Goal: Task Accomplishment & Management: Use online tool/utility

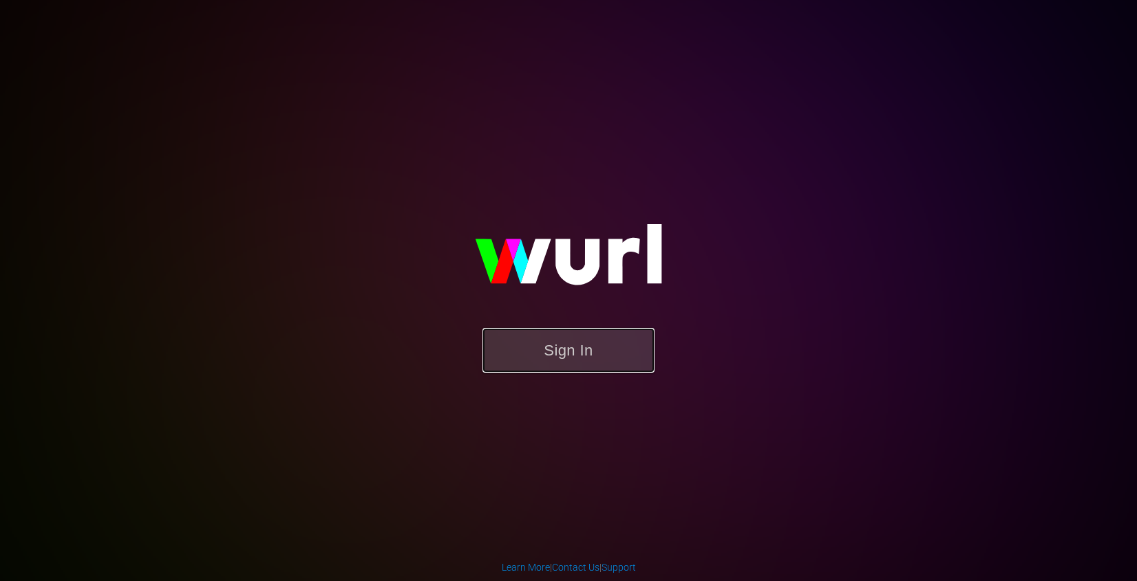
click at [554, 345] on button "Sign In" at bounding box center [568, 350] width 172 height 45
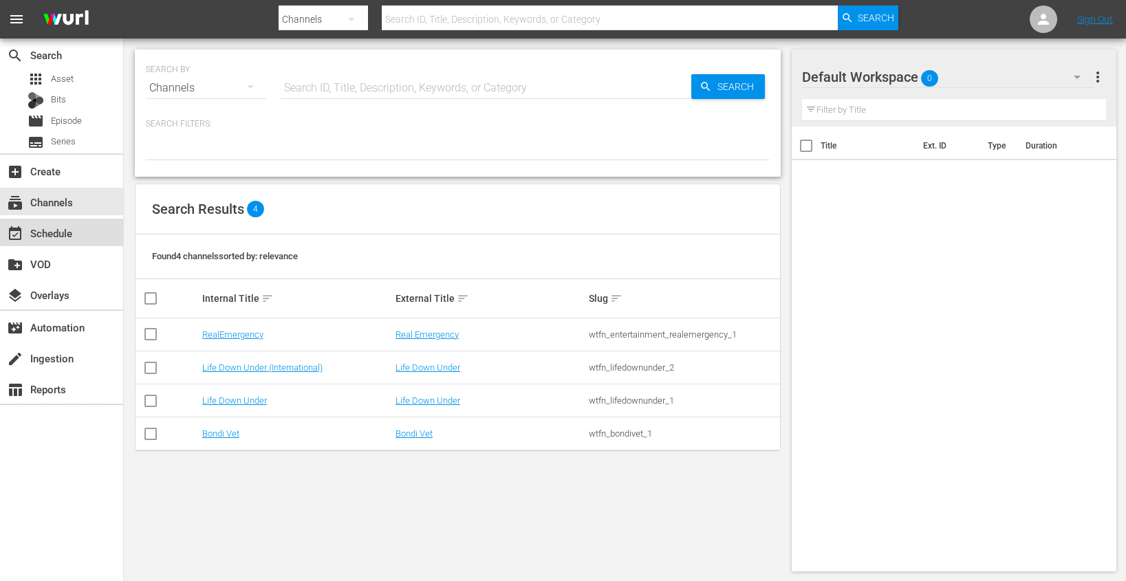
click at [68, 232] on div "event_available Schedule" at bounding box center [38, 231] width 77 height 12
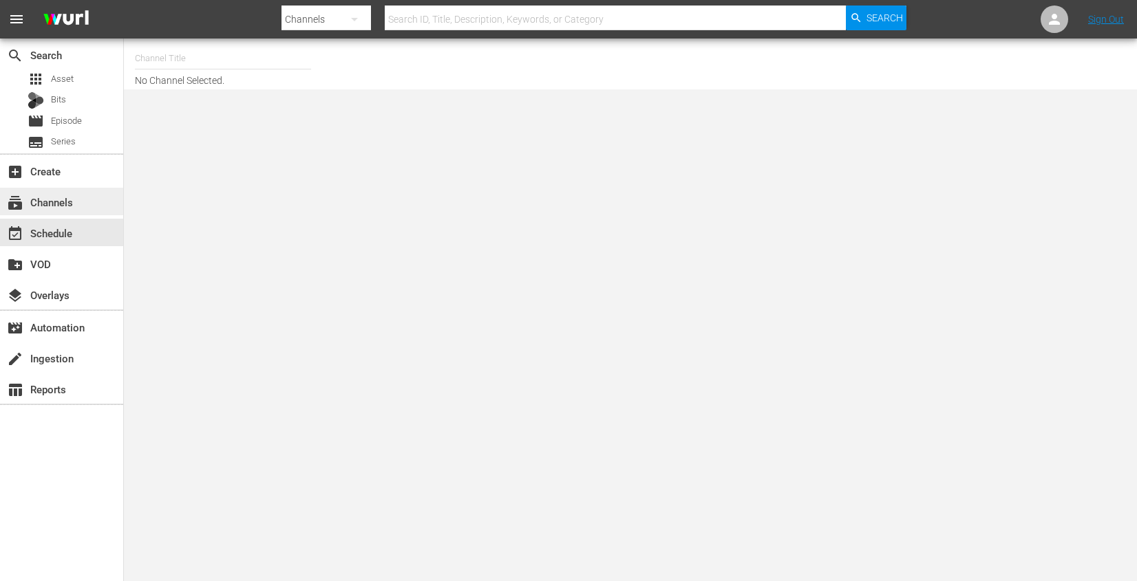
click at [76, 204] on div "subscriptions Channels" at bounding box center [38, 200] width 77 height 12
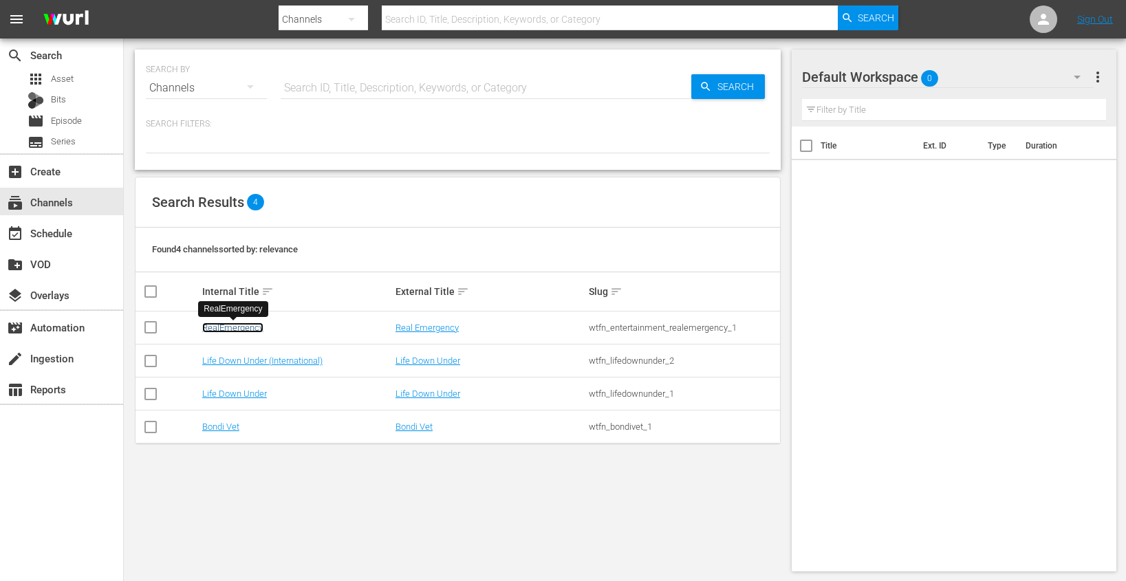
click at [237, 331] on link "RealEmergency" at bounding box center [232, 328] width 61 height 10
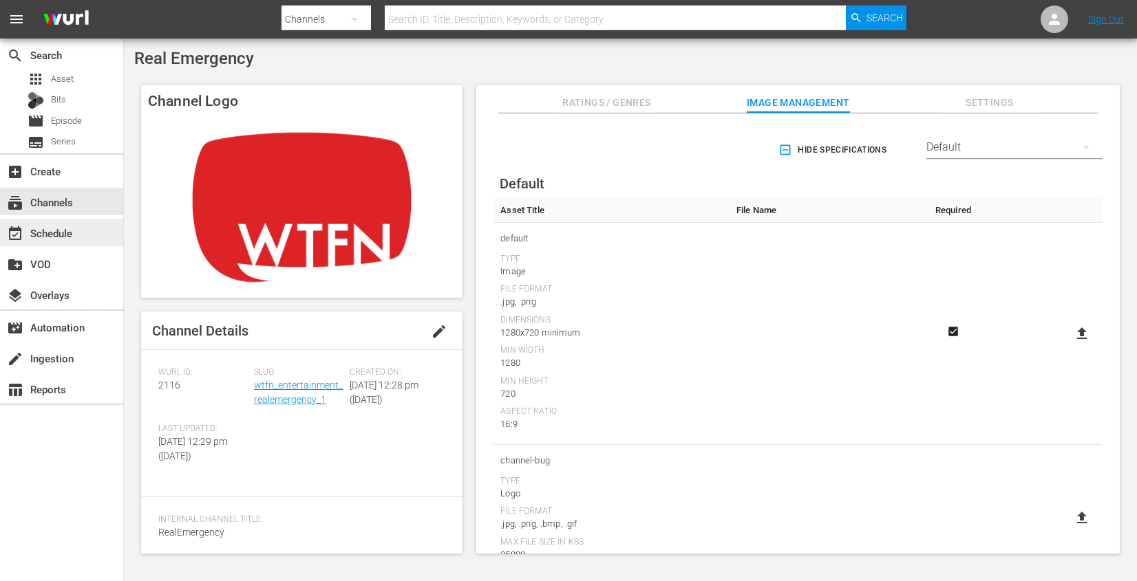
click at [63, 233] on div "event_available Schedule" at bounding box center [38, 231] width 77 height 12
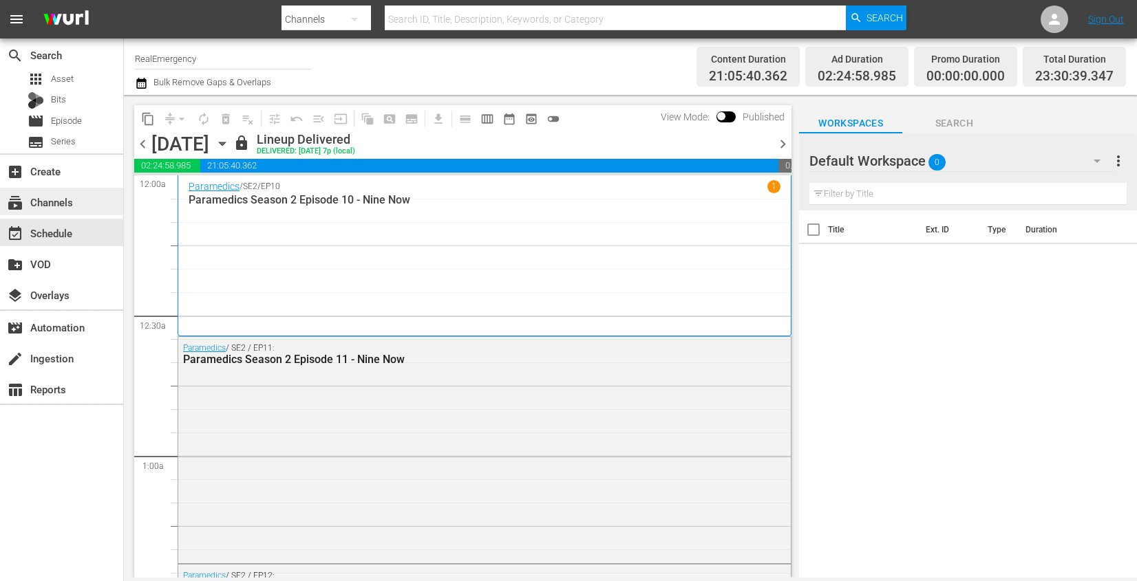
click at [60, 200] on div "subscriptions Channels" at bounding box center [38, 200] width 77 height 12
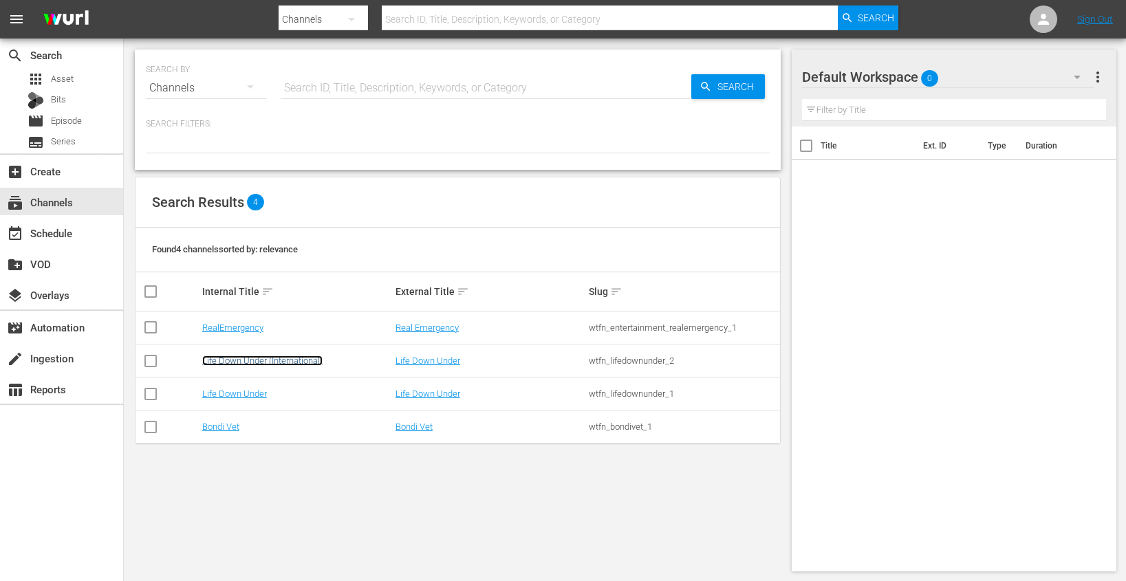
click at [240, 359] on link "Life Down Under (International)" at bounding box center [262, 361] width 120 height 10
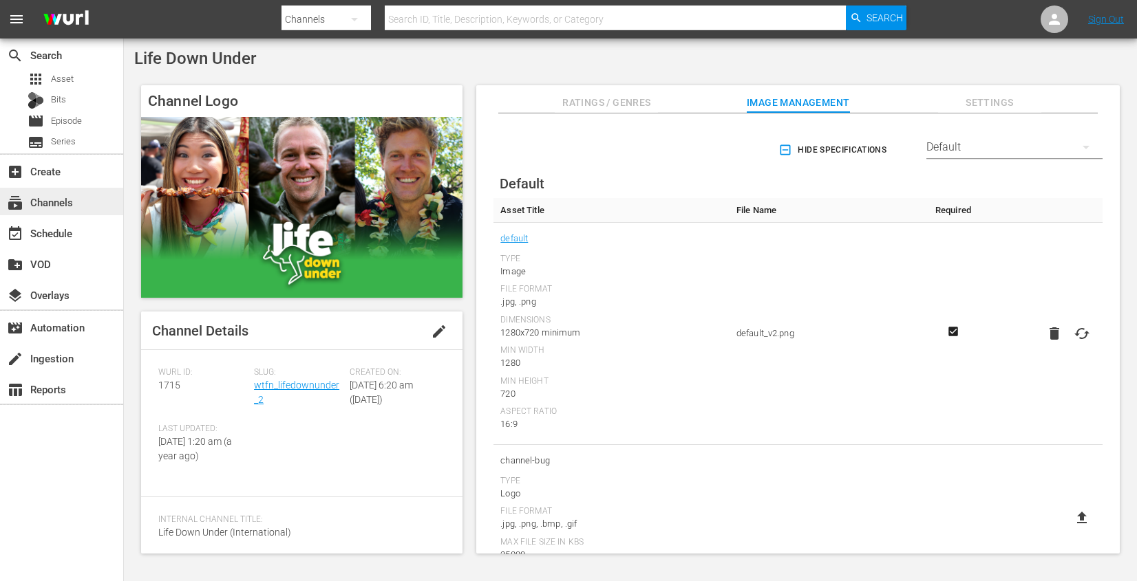
click at [53, 200] on div "subscriptions Channels" at bounding box center [38, 200] width 77 height 12
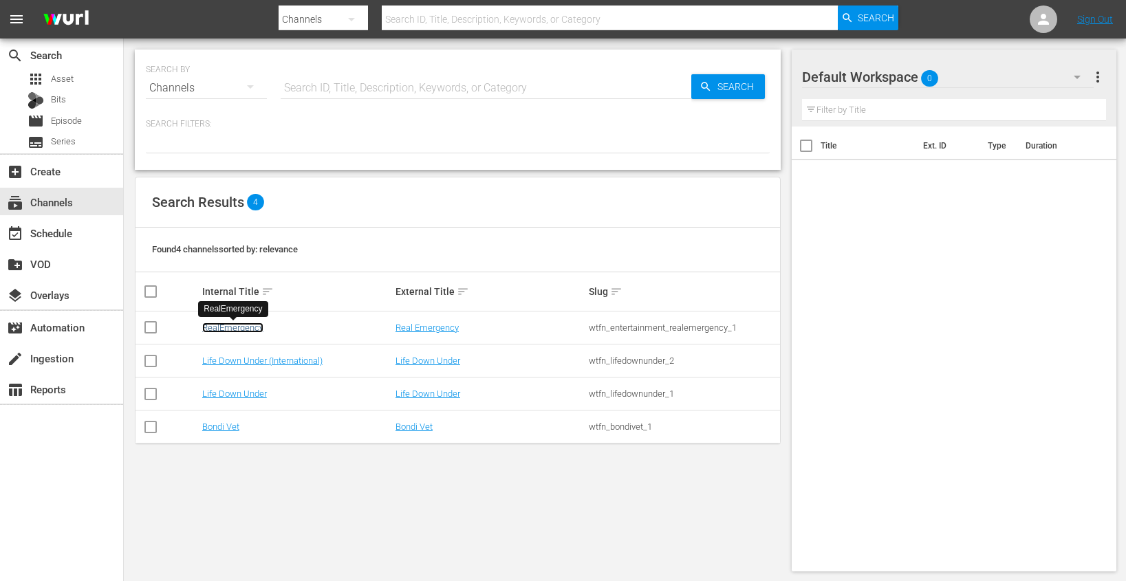
click at [215, 327] on link "RealEmergency" at bounding box center [232, 328] width 61 height 10
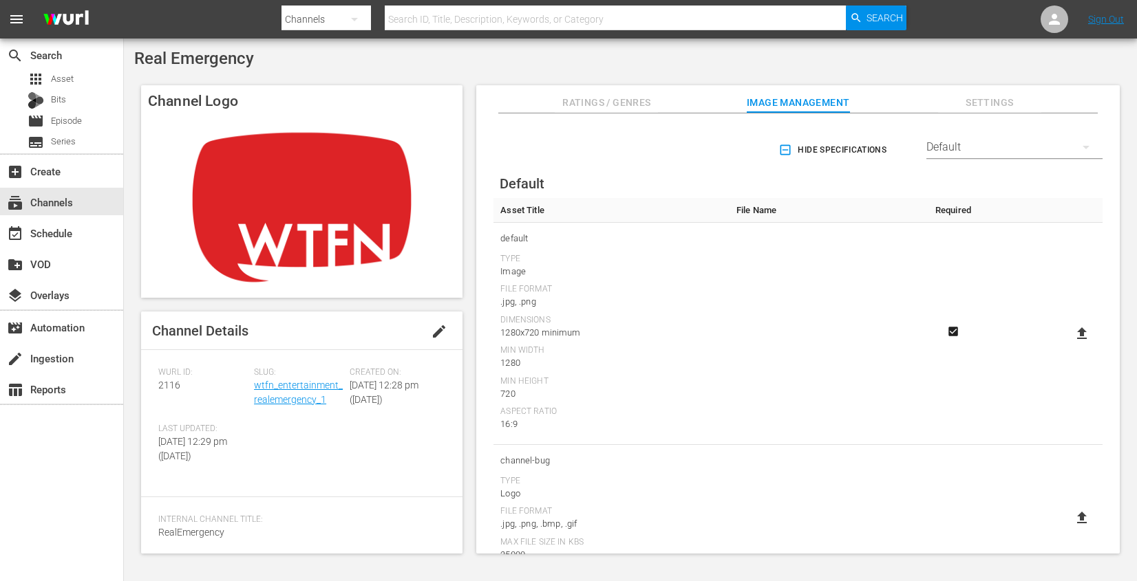
click at [340, 197] on img at bounding box center [301, 207] width 321 height 181
click at [633, 108] on span "Ratings / Genres" at bounding box center [606, 102] width 103 height 17
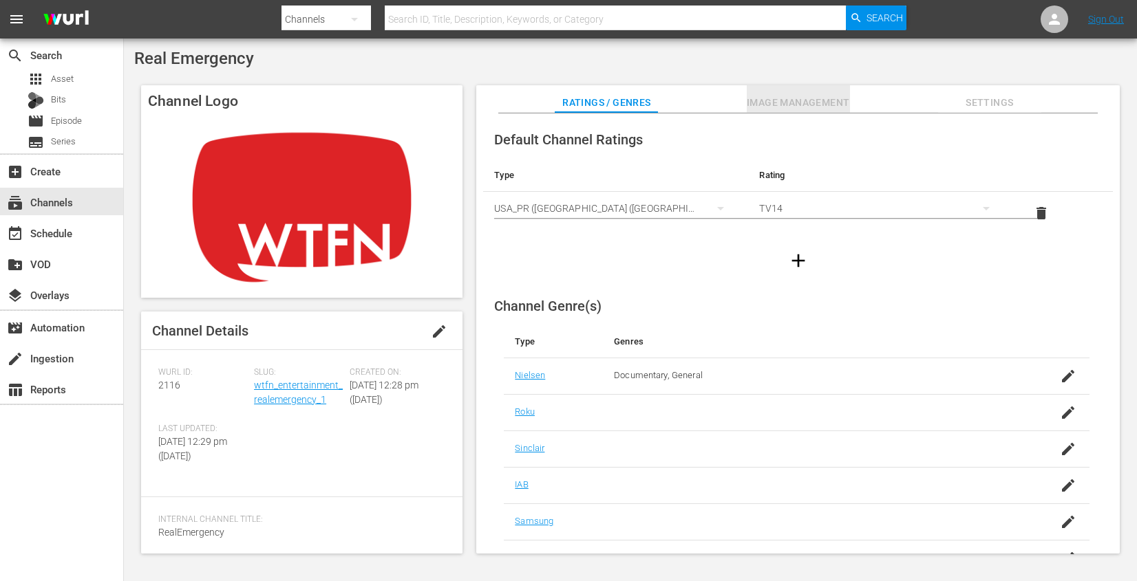
click at [793, 109] on span "Image Management" at bounding box center [798, 102] width 103 height 17
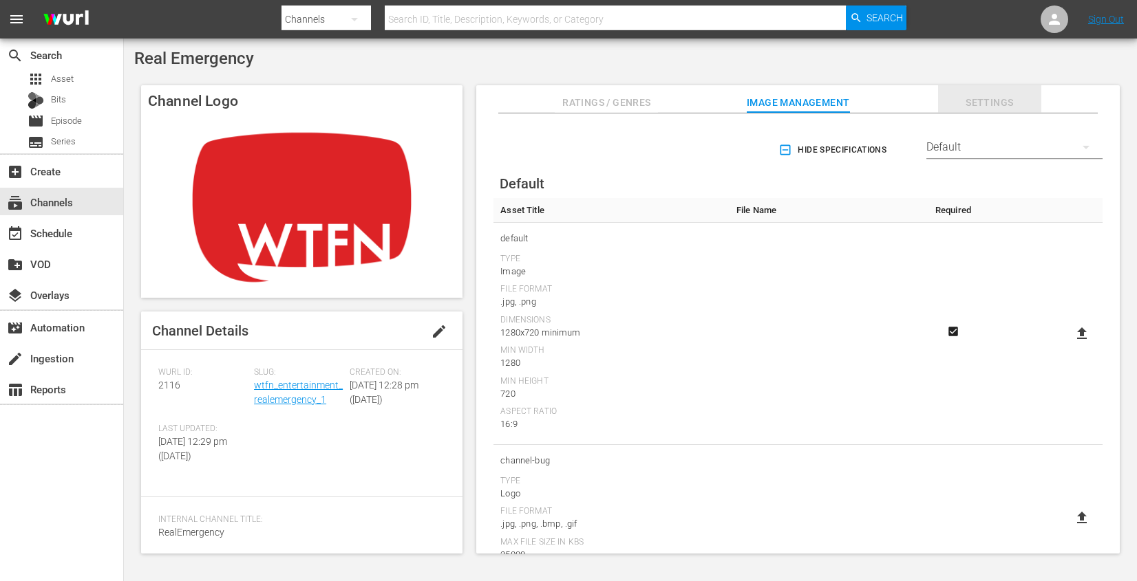
click at [1009, 97] on span "Settings" at bounding box center [989, 102] width 103 height 17
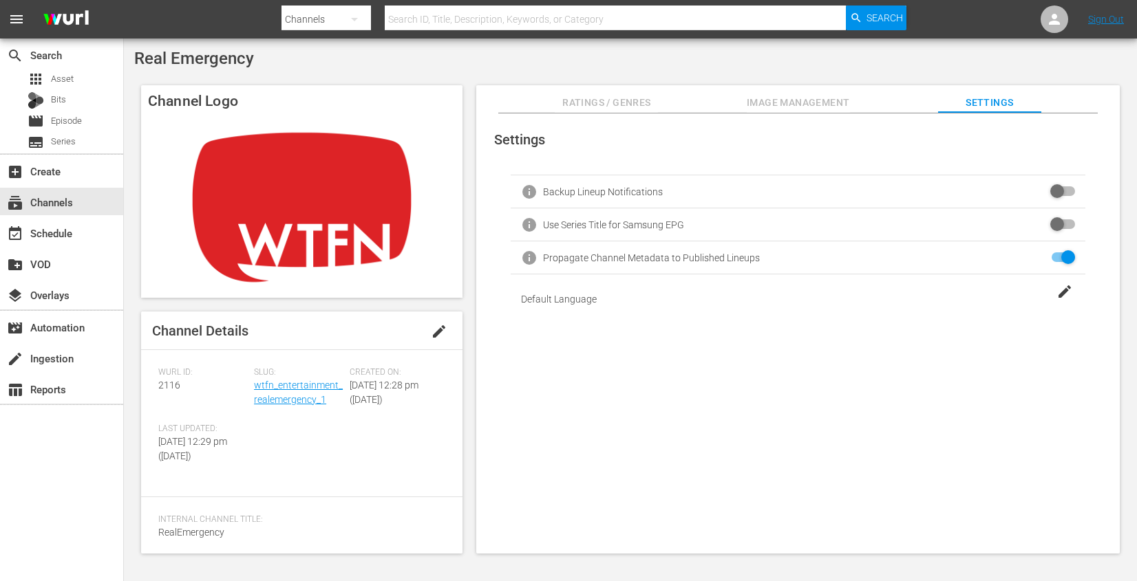
click at [1066, 192] on input "checkbox" at bounding box center [1060, 192] width 30 height 17
checkbox input "false"
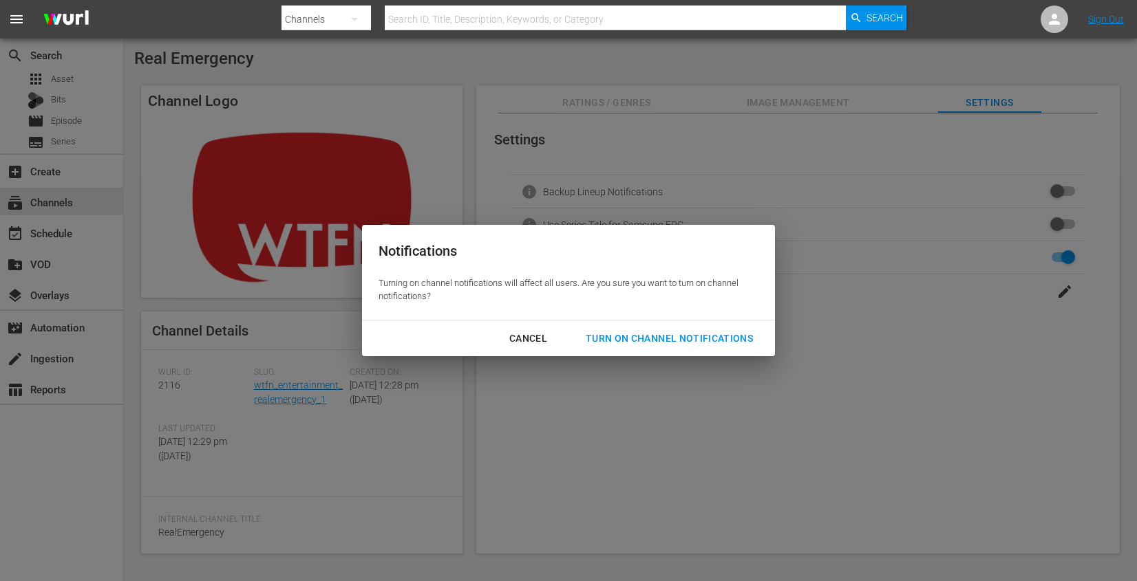
click at [522, 336] on div "Cancel" at bounding box center [528, 338] width 60 height 17
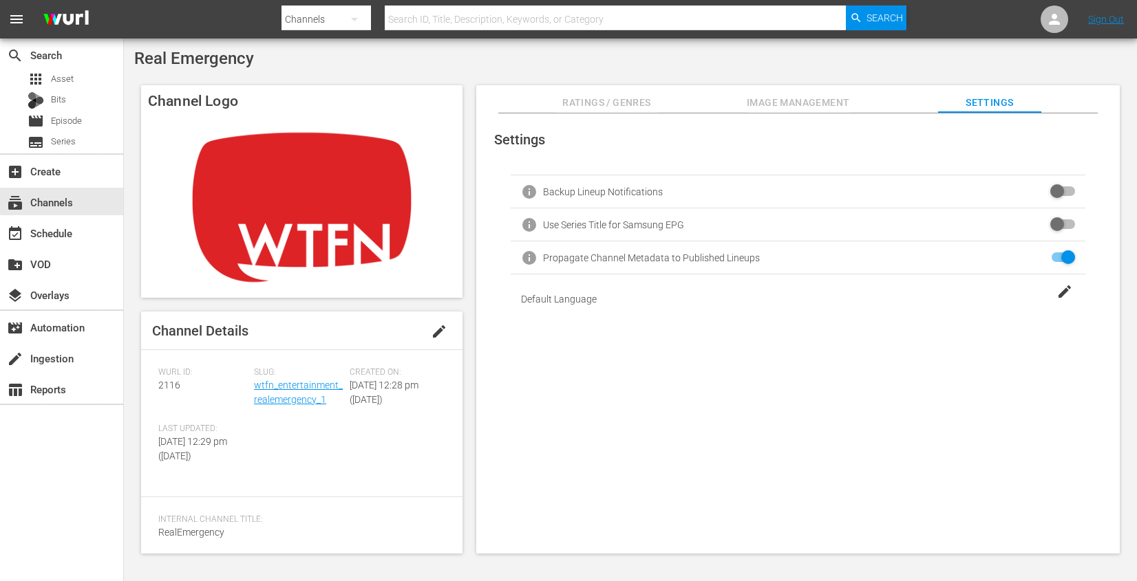
click at [781, 97] on span "Image Management" at bounding box center [798, 102] width 103 height 17
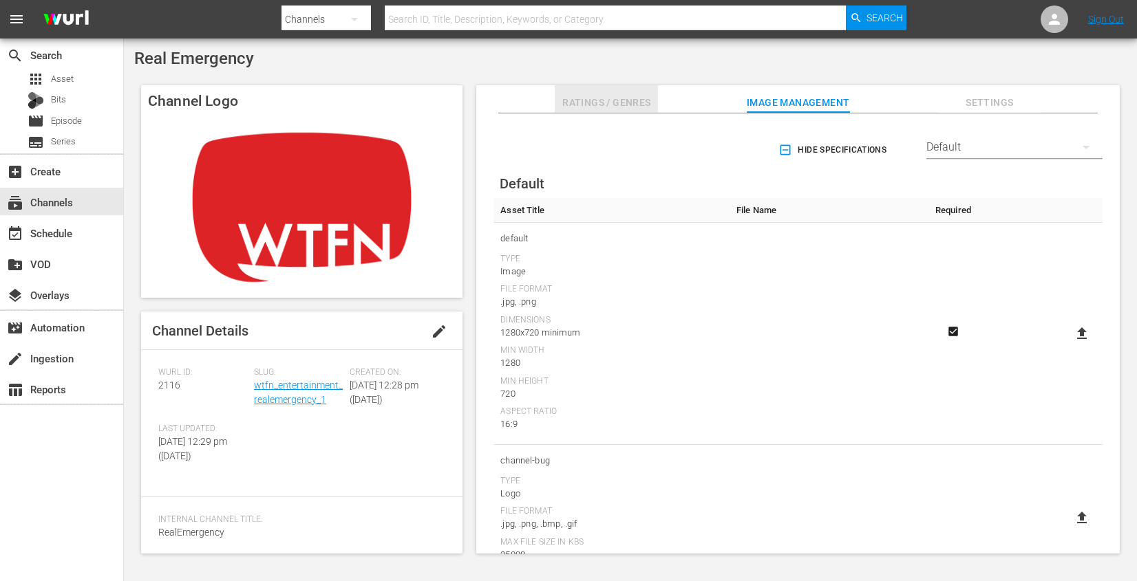
click at [612, 104] on span "Ratings / Genres" at bounding box center [606, 102] width 103 height 17
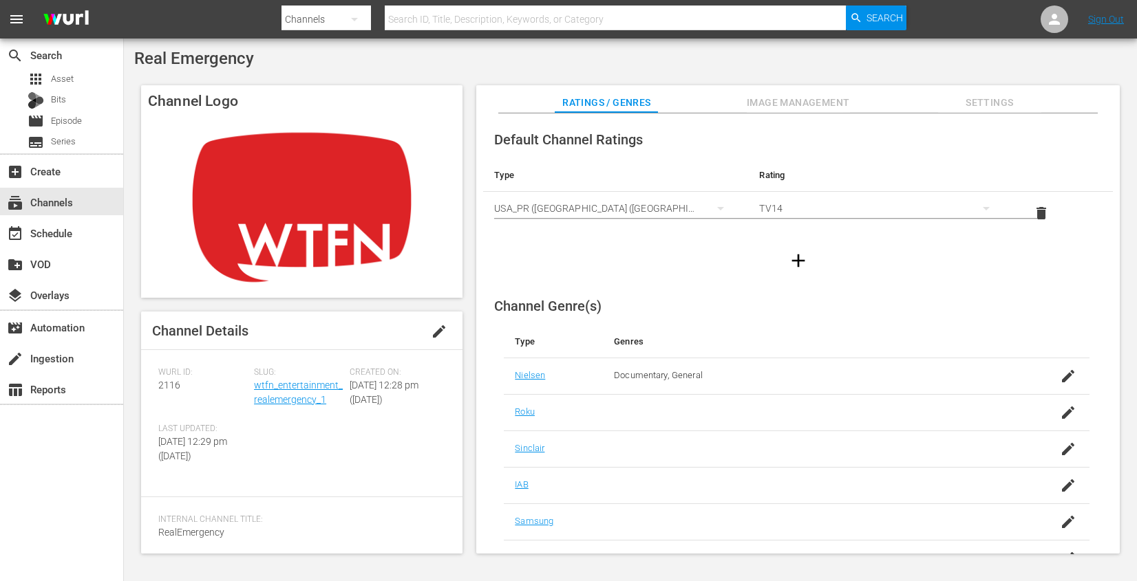
click at [340, 214] on img at bounding box center [301, 207] width 321 height 181
click at [334, 179] on img at bounding box center [301, 207] width 321 height 181
click at [39, 237] on div "event_available Schedule" at bounding box center [38, 231] width 77 height 12
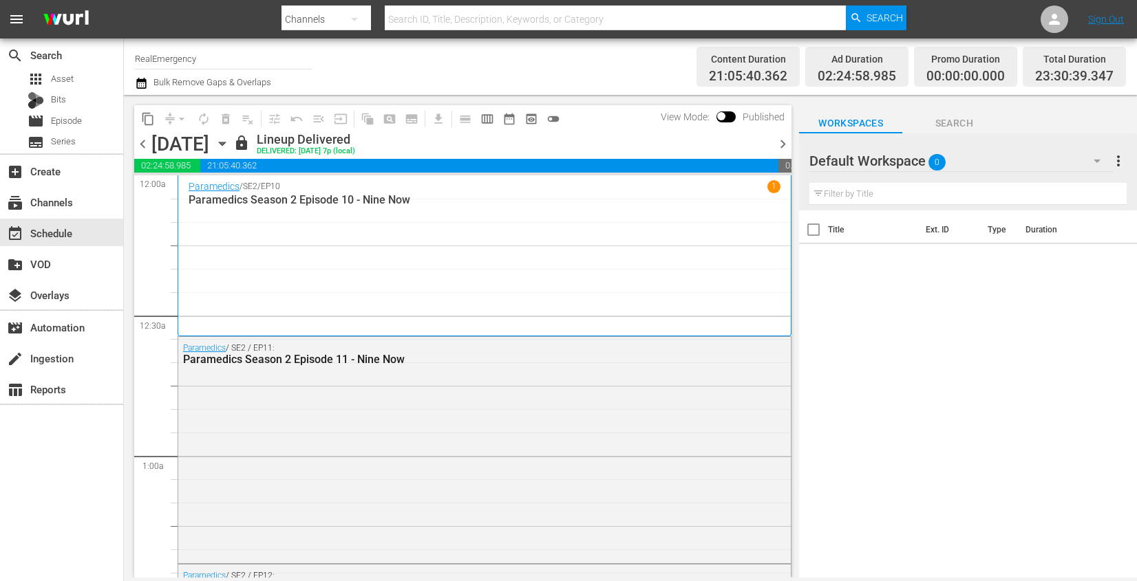
click at [771, 190] on p "1" at bounding box center [773, 187] width 5 height 10
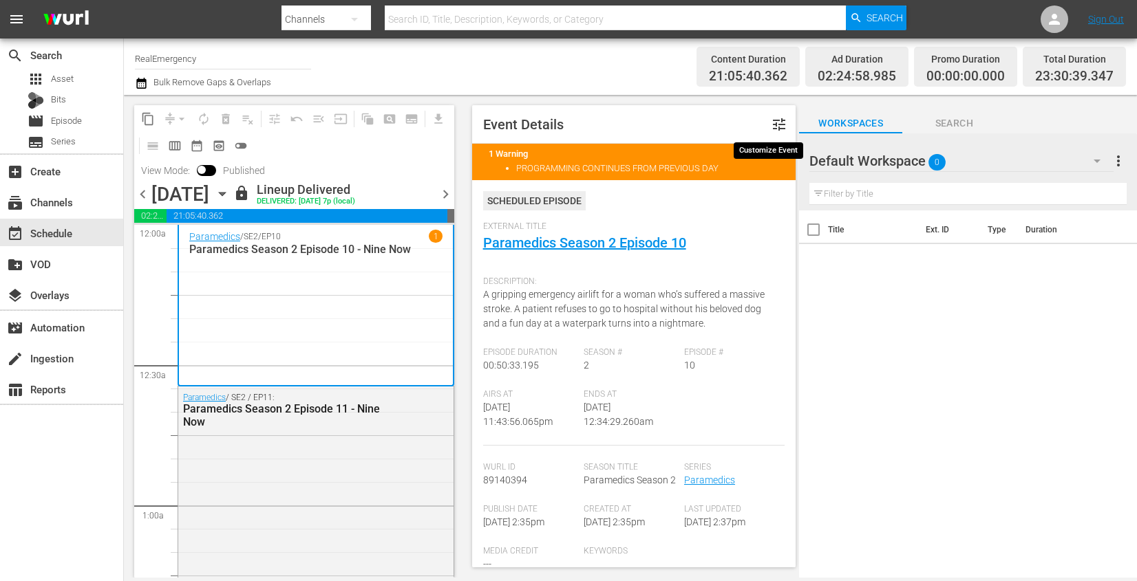
click at [771, 123] on span "tune" at bounding box center [779, 124] width 17 height 17
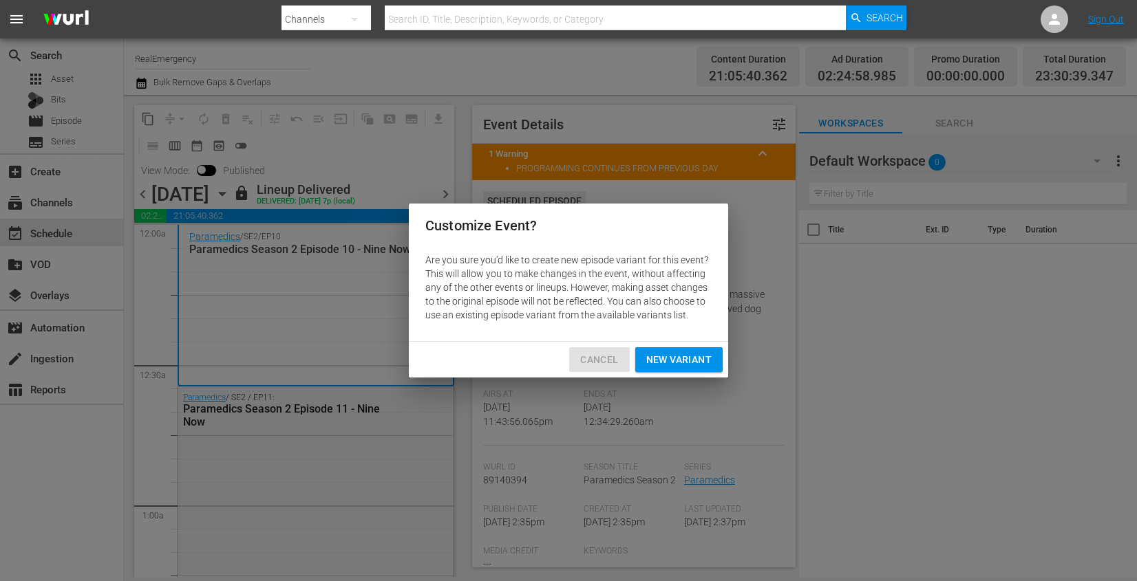
click at [591, 363] on span "Cancel" at bounding box center [599, 360] width 38 height 17
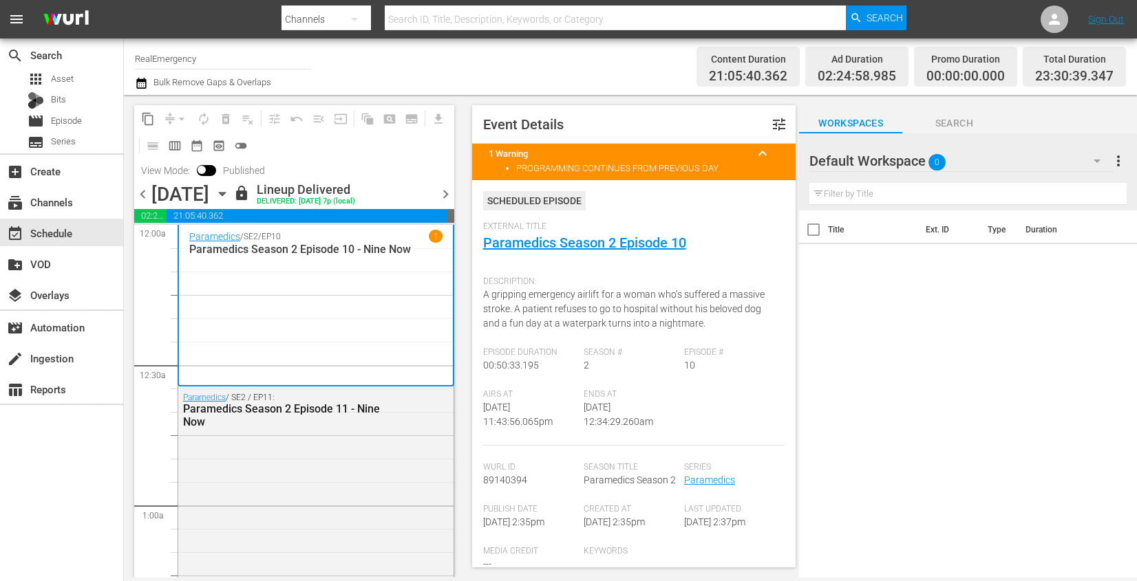
click at [942, 122] on span "Search" at bounding box center [953, 123] width 103 height 17
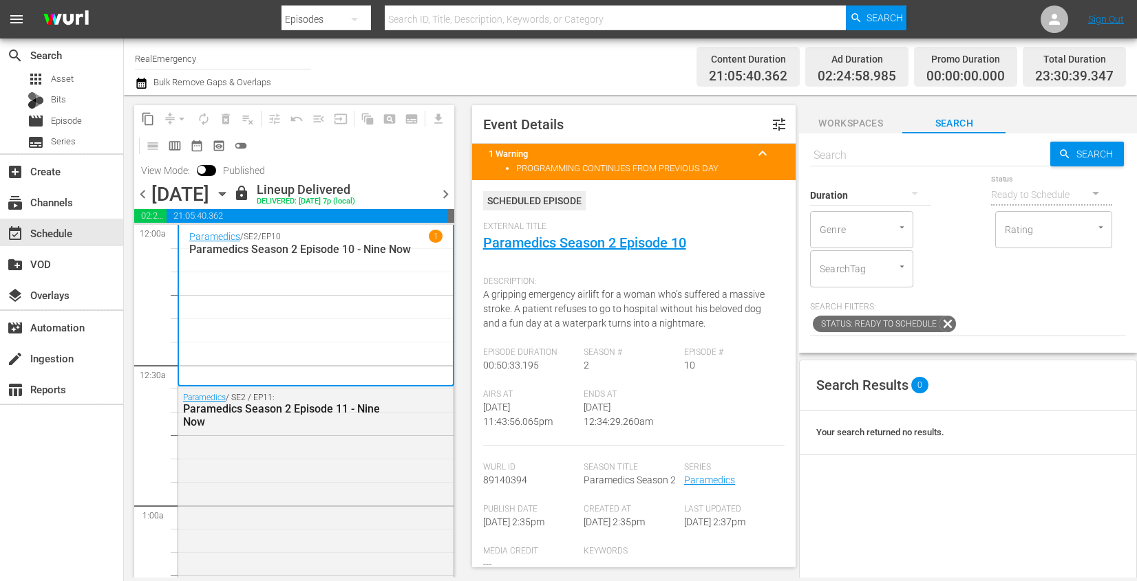
click at [846, 125] on span "Workspaces" at bounding box center [850, 123] width 103 height 17
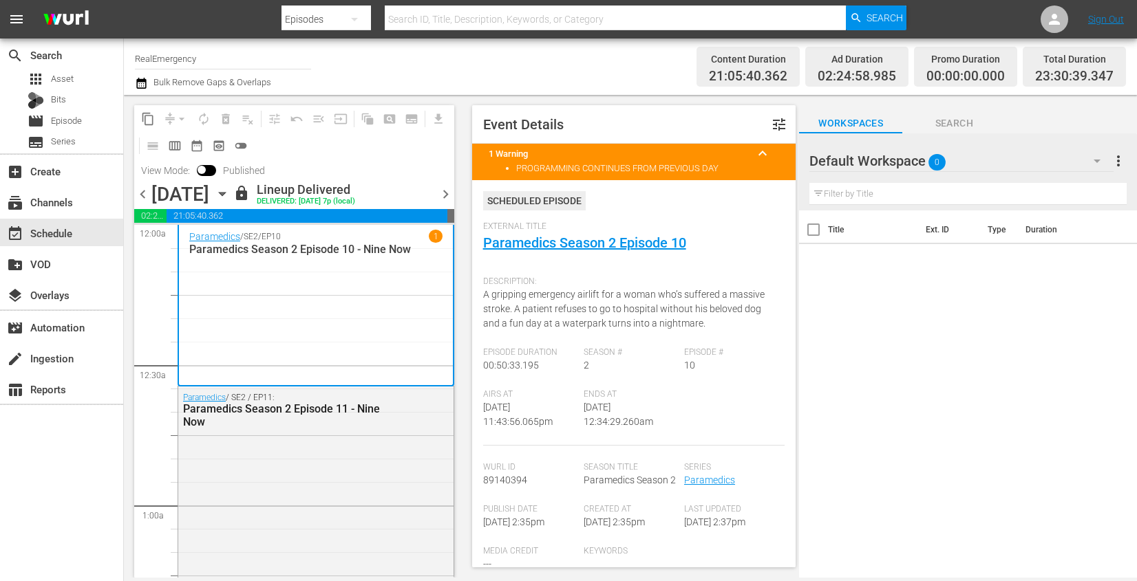
click at [445, 197] on span "chevron_right" at bounding box center [445, 194] width 17 height 17
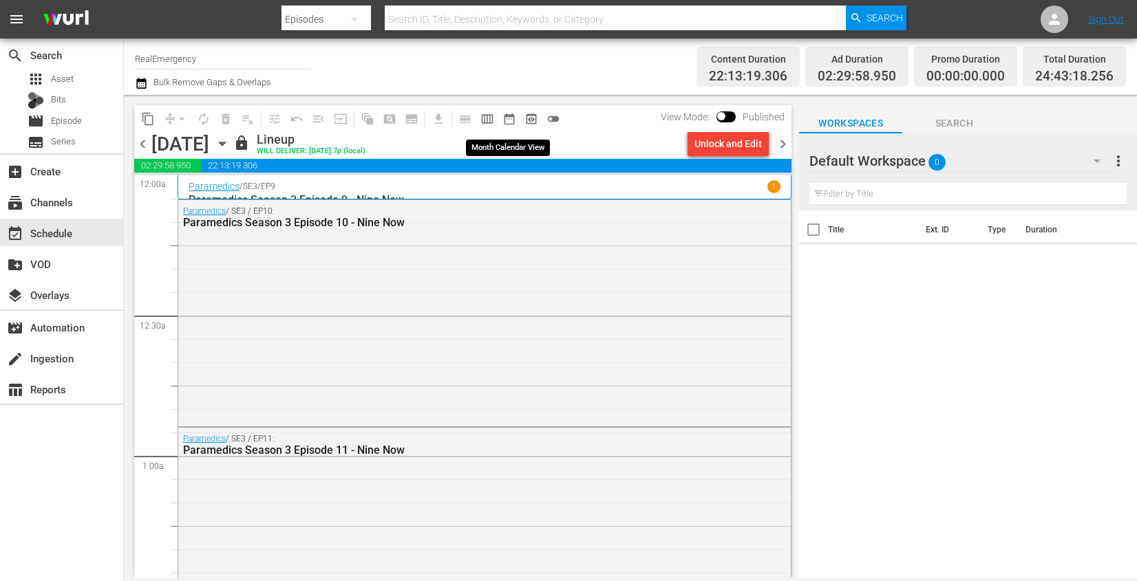
click at [509, 126] on button "date_range_outlined" at bounding box center [509, 119] width 22 height 22
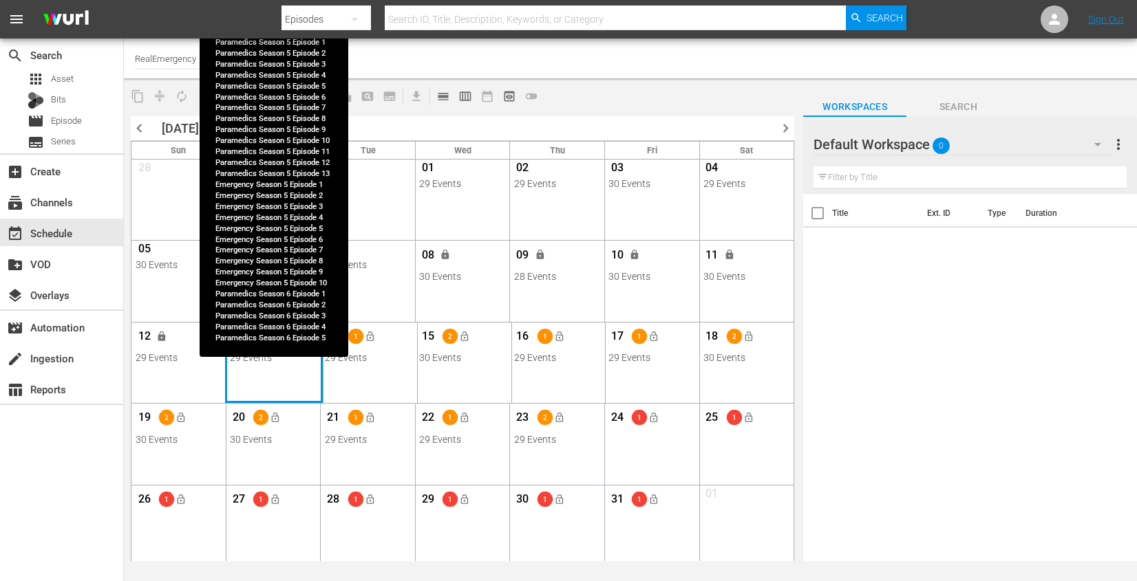
click at [257, 370] on div "Month View" at bounding box center [274, 363] width 98 height 81
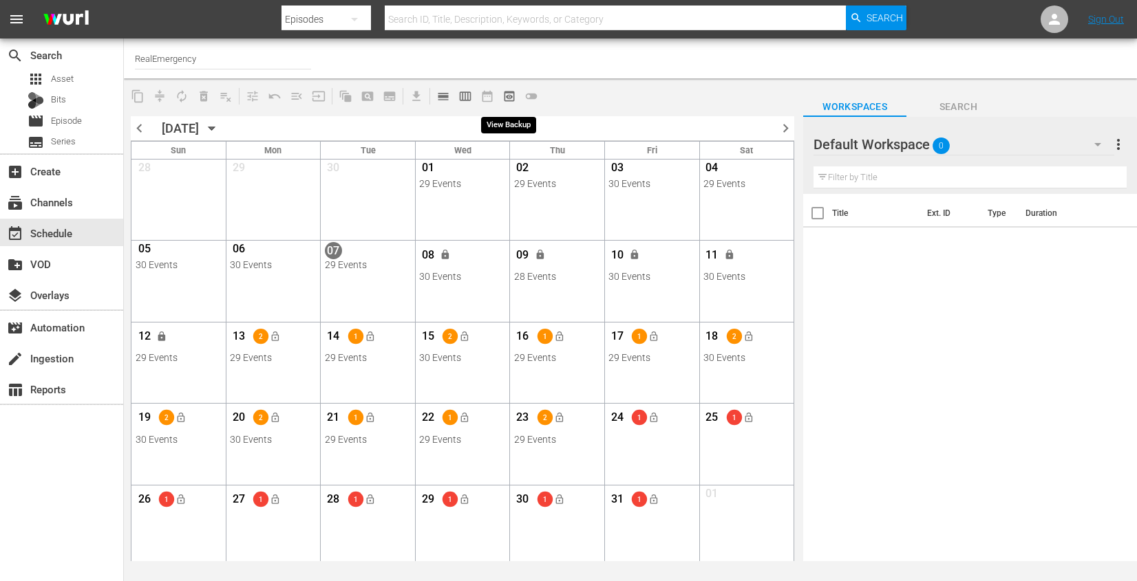
click at [503, 96] on span "preview_outlined" at bounding box center [509, 96] width 14 height 14
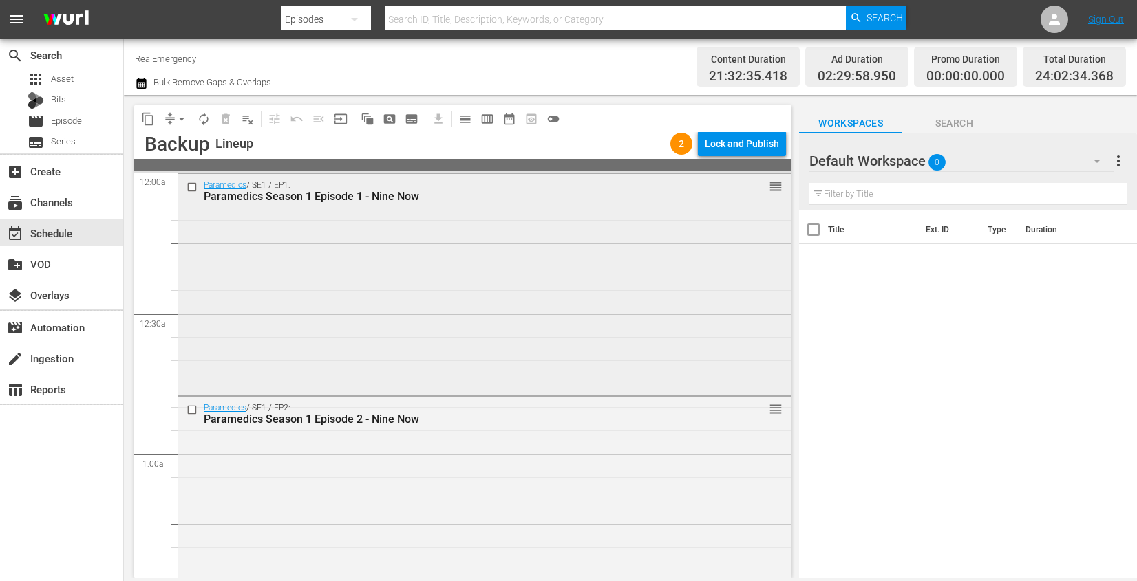
click at [222, 203] on div "Paramedics / SE1 / EP1: Paramedics Season 1 Episode 1 - Nine Now reorder" at bounding box center [484, 191] width 612 height 34
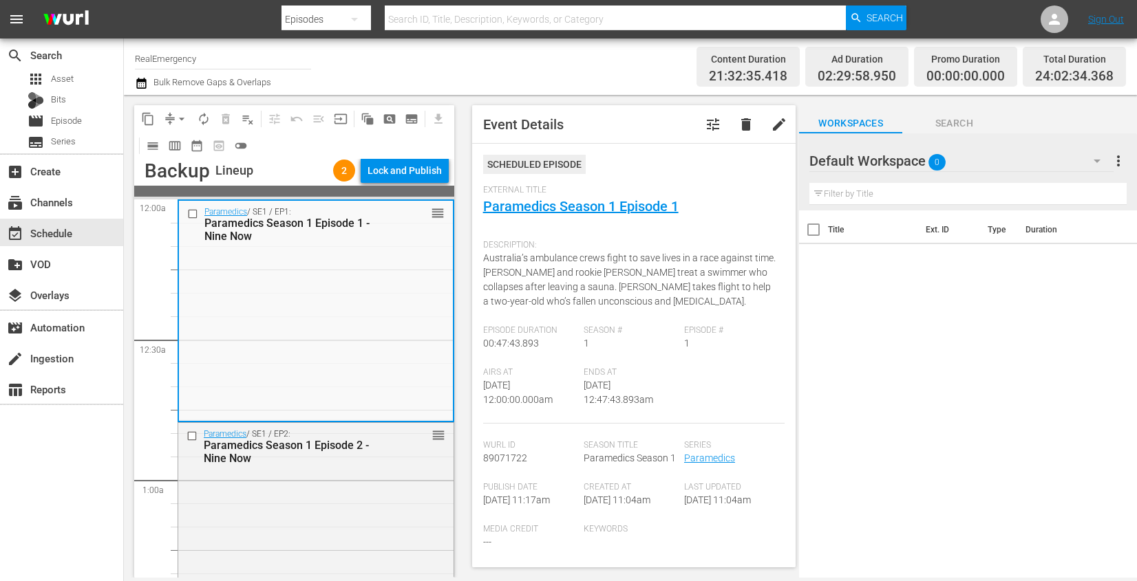
click at [729, 72] on span "21:32:35.418" at bounding box center [748, 77] width 78 height 16
click at [195, 147] on span "date_range_outlined" at bounding box center [197, 146] width 14 height 14
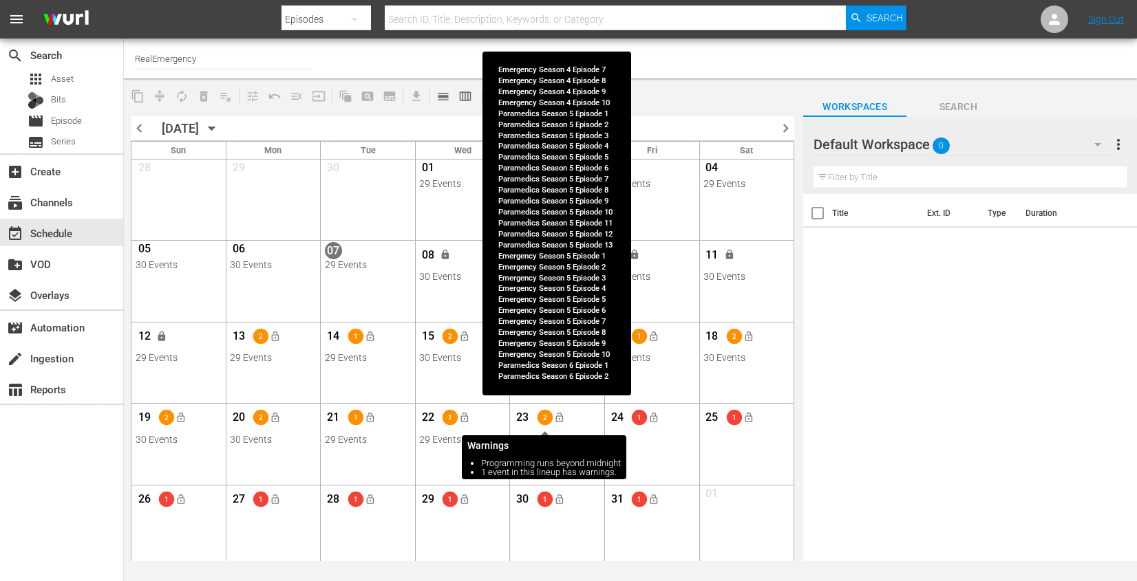
click at [544, 419] on span "2" at bounding box center [544, 418] width 15 height 8
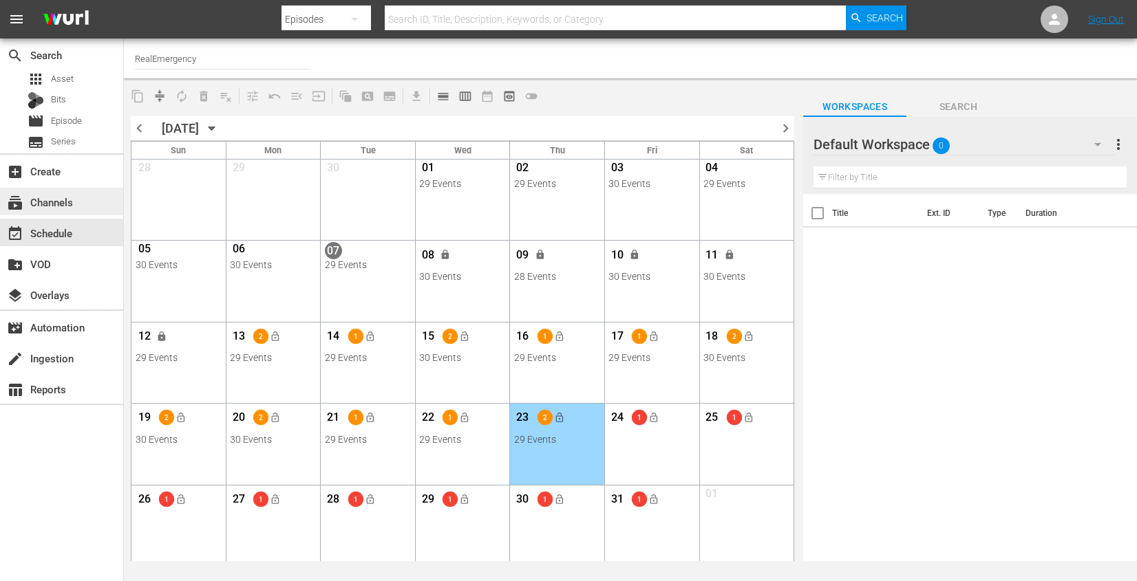
click at [64, 202] on div "subscriptions Channels" at bounding box center [38, 200] width 77 height 12
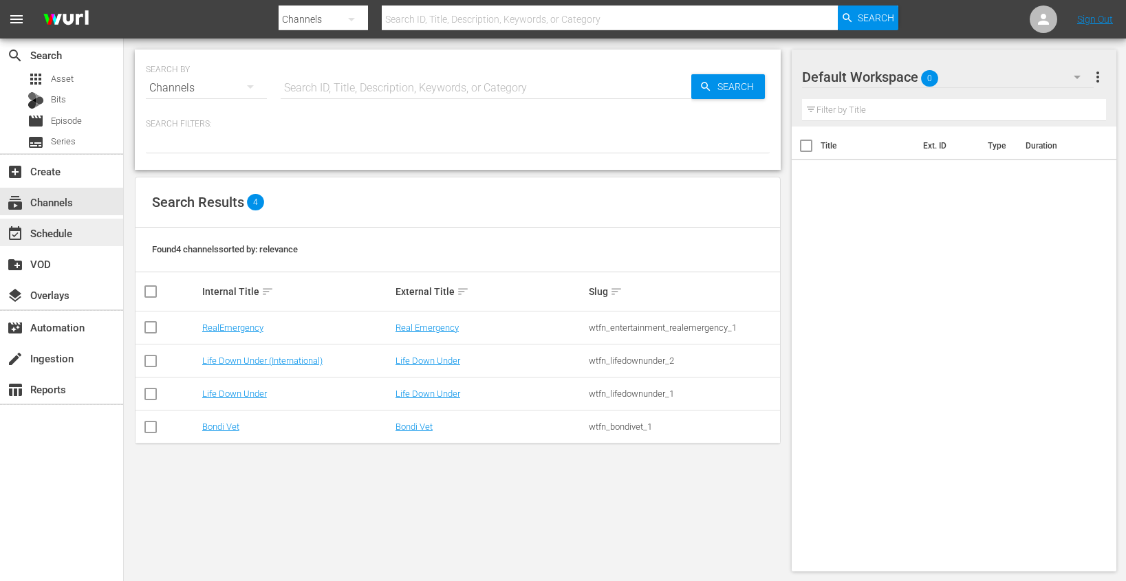
click at [65, 232] on div "event_available Schedule" at bounding box center [38, 231] width 77 height 12
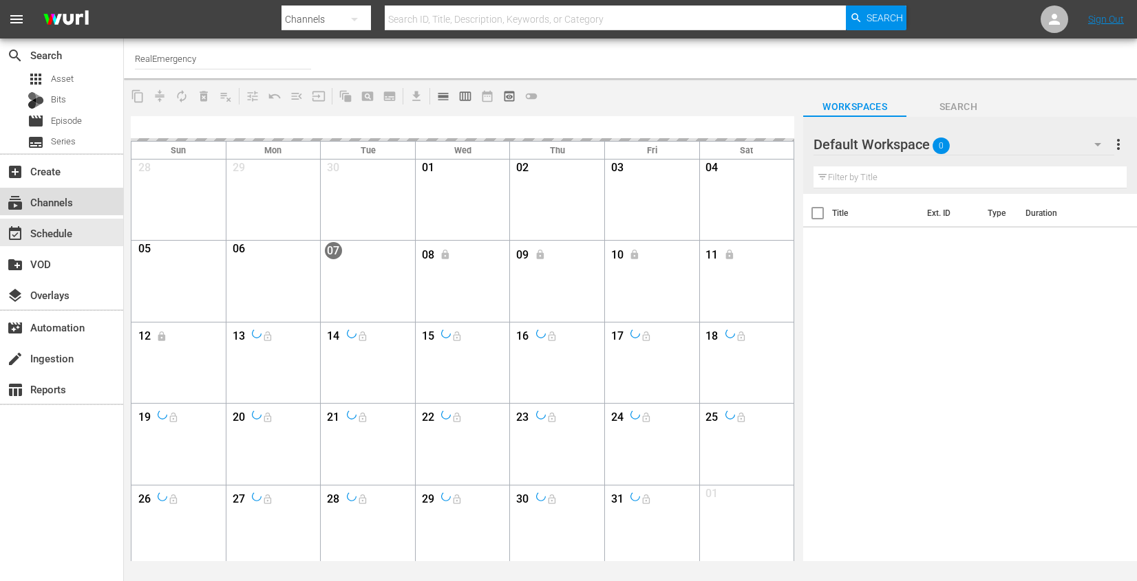
click at [67, 203] on div "subscriptions Channels" at bounding box center [38, 200] width 77 height 12
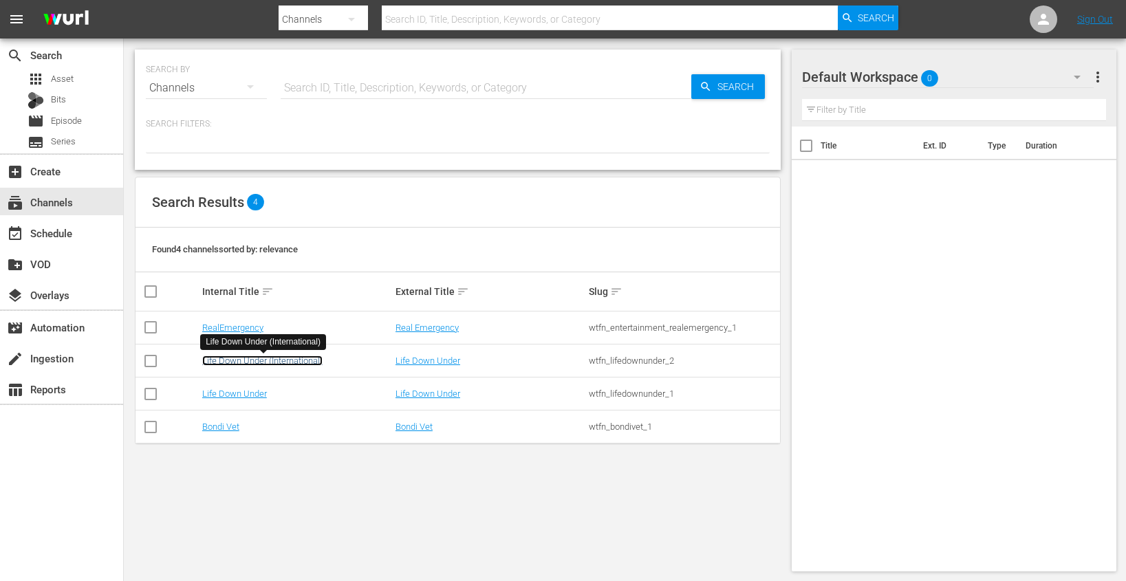
click at [235, 360] on link "Life Down Under (International)" at bounding box center [262, 361] width 120 height 10
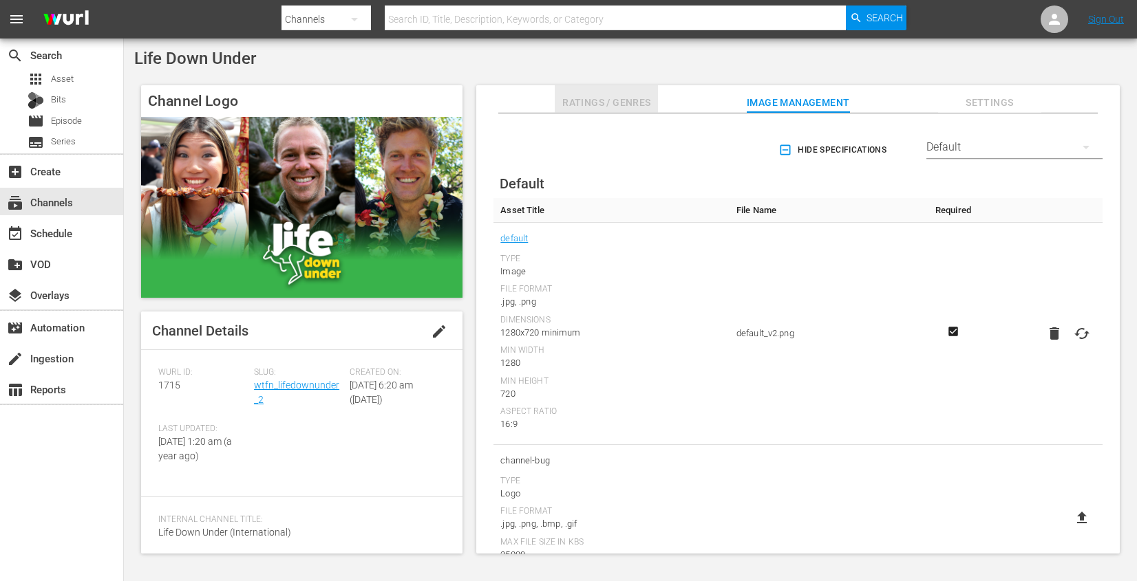
click at [611, 109] on span "Ratings / Genres" at bounding box center [606, 102] width 103 height 17
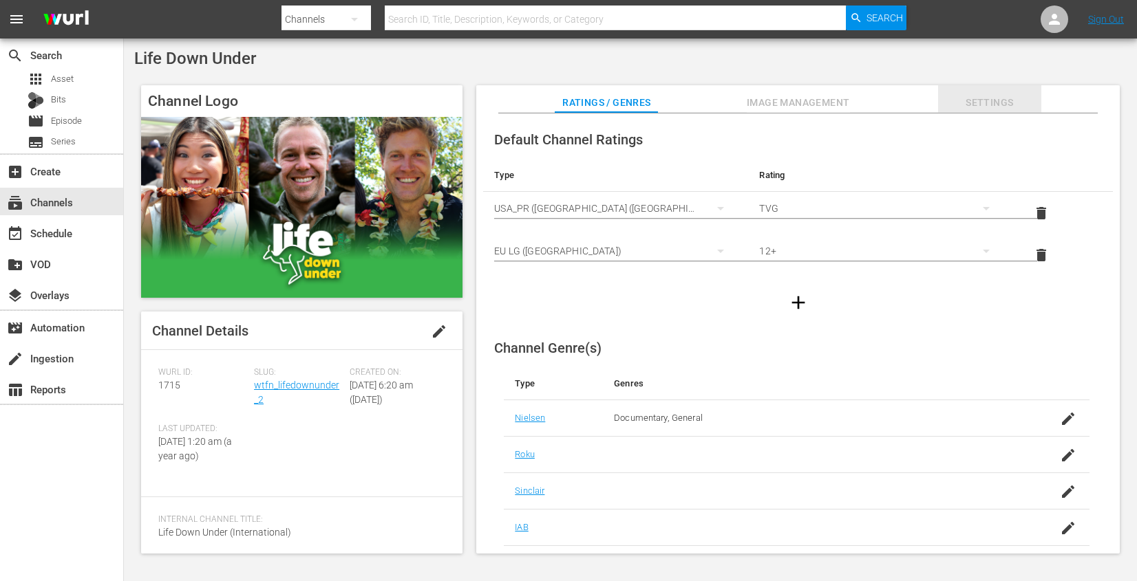
click at [983, 98] on span "Settings" at bounding box center [989, 102] width 103 height 17
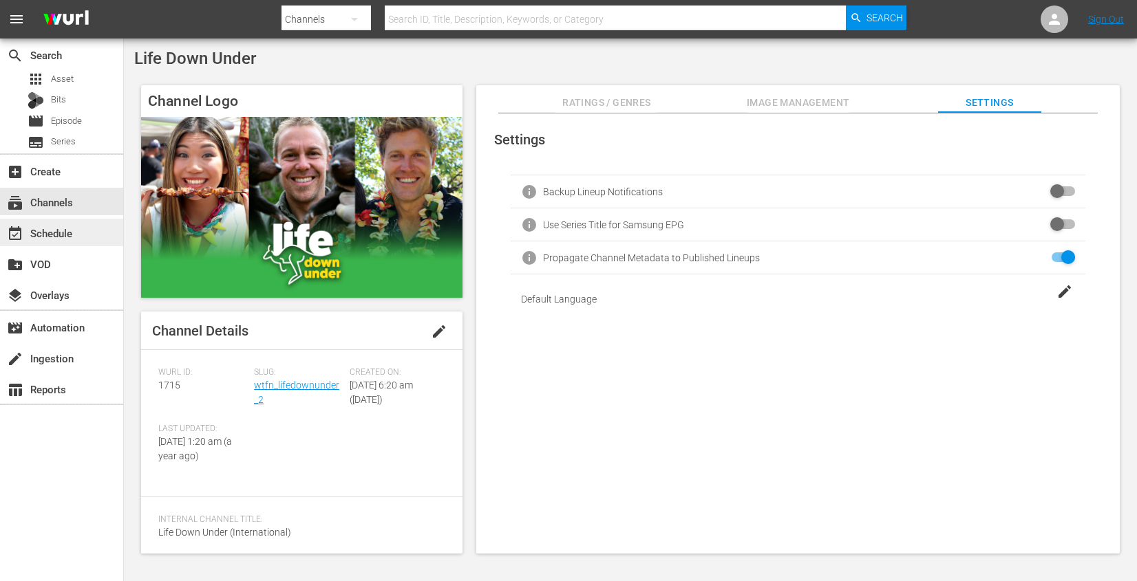
click at [91, 239] on div "event_available Schedule" at bounding box center [61, 233] width 123 height 28
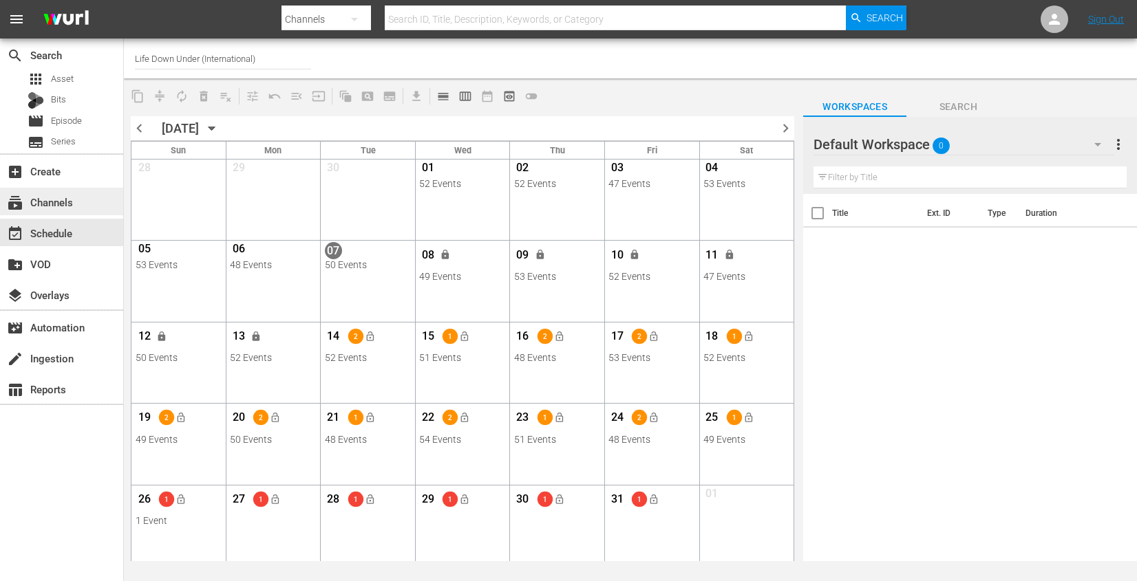
click at [54, 204] on div "subscriptions Channels" at bounding box center [38, 200] width 77 height 12
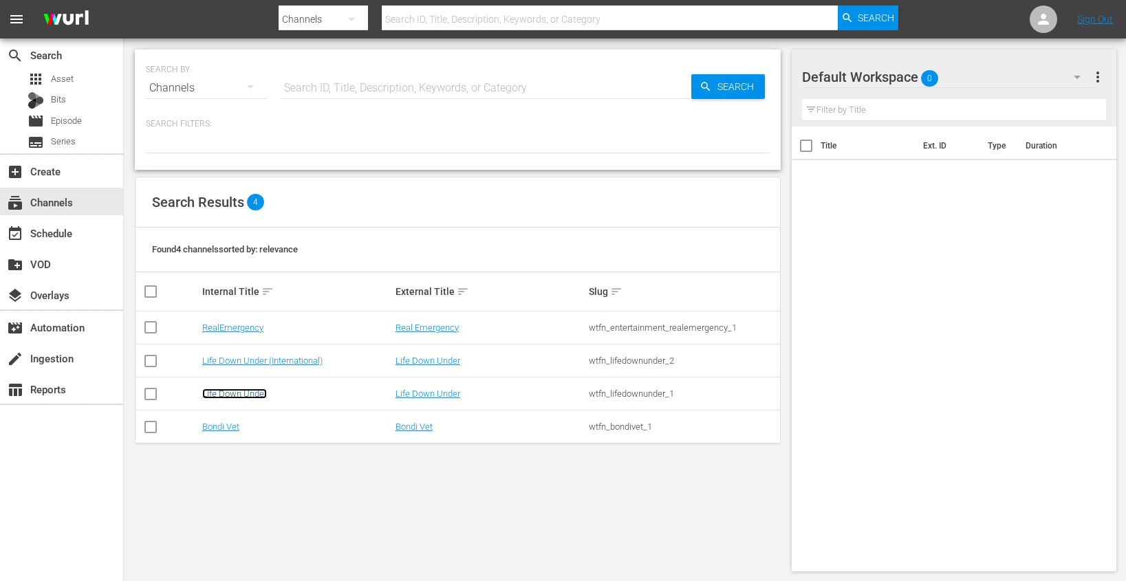
click at [246, 395] on link "Life Down Under" at bounding box center [234, 394] width 65 height 10
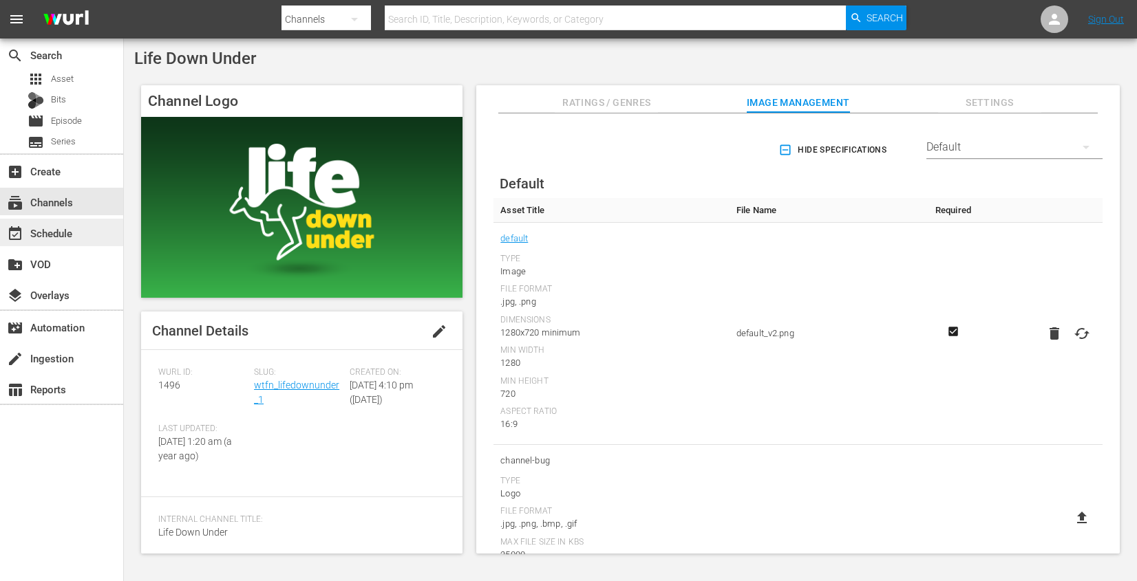
click at [58, 232] on div "event_available Schedule" at bounding box center [38, 231] width 77 height 12
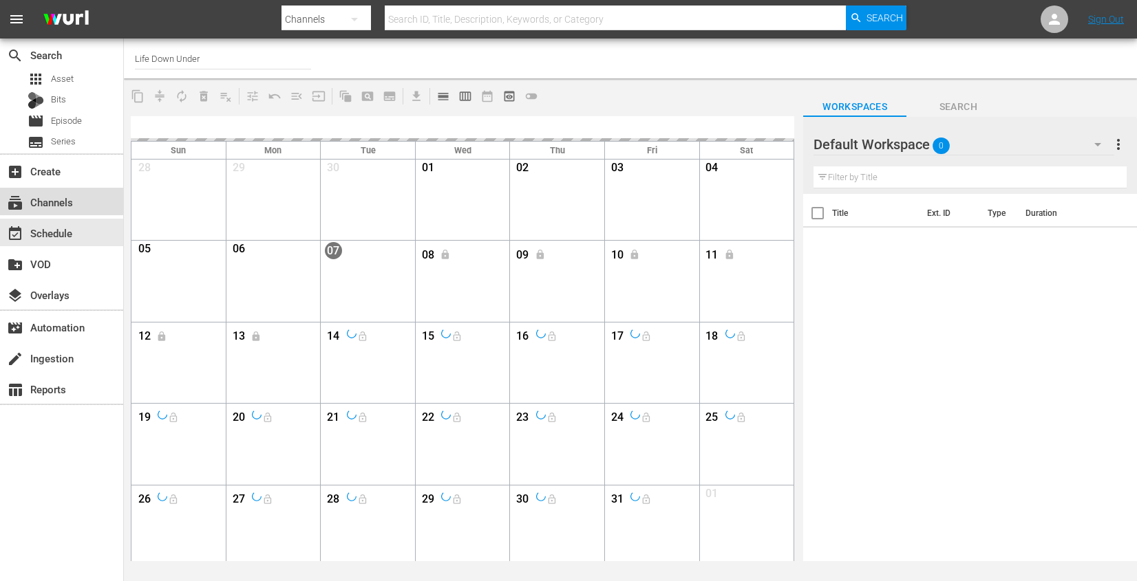
click at [58, 197] on div "subscriptions Channels" at bounding box center [38, 200] width 77 height 12
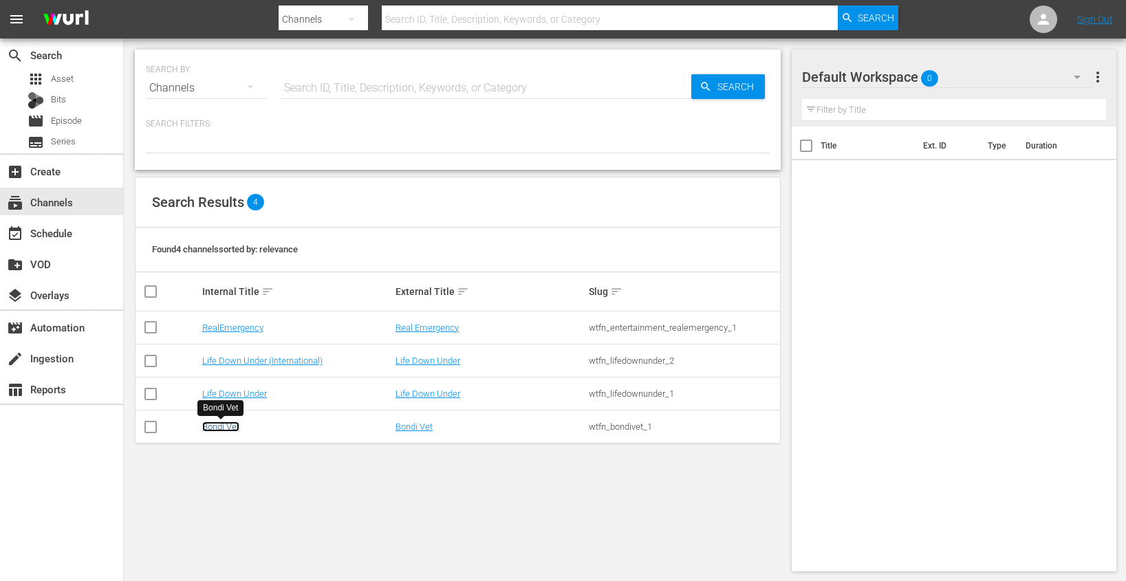
click at [225, 427] on link "Bondi Vet" at bounding box center [220, 427] width 37 height 10
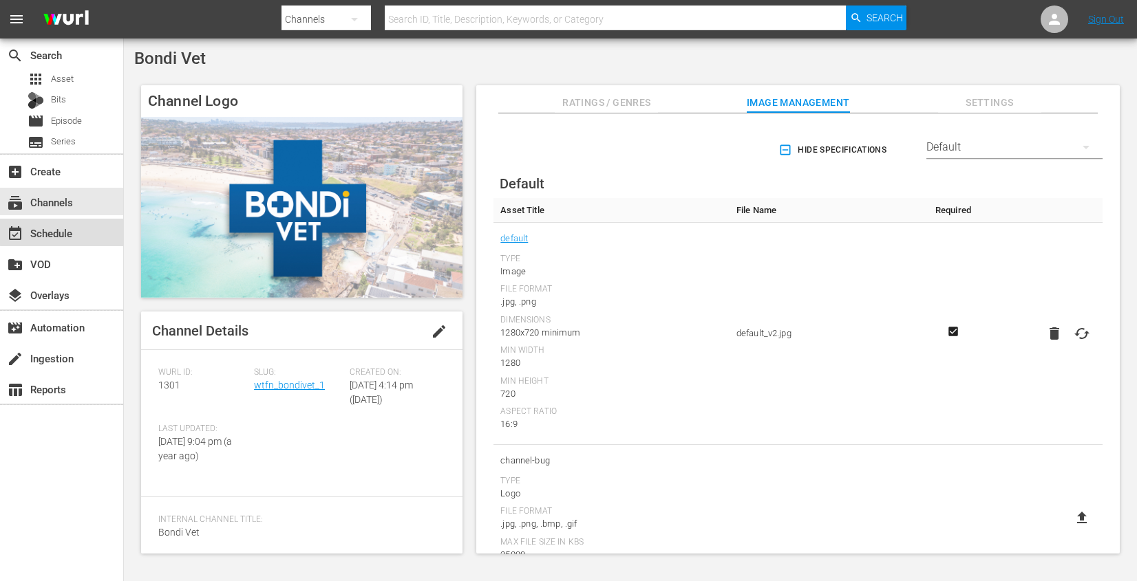
click at [67, 228] on div "event_available Schedule" at bounding box center [38, 231] width 77 height 12
